Goal: Information Seeking & Learning: Understand process/instructions

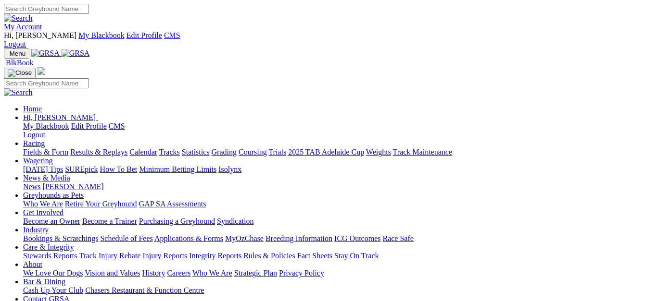
click at [45, 139] on link "Racing" at bounding box center [34, 143] width 22 height 8
click at [65, 148] on link "Fields & Form" at bounding box center [45, 152] width 45 height 8
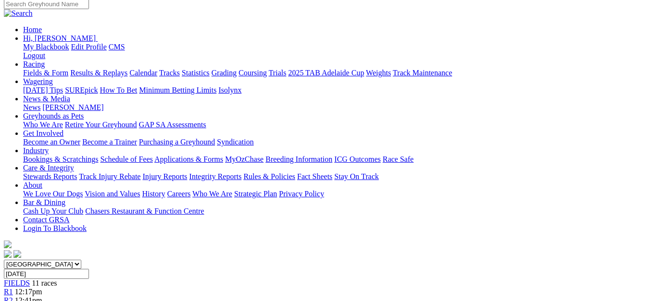
scroll to position [96, 0]
